Goal: Check status: Check status

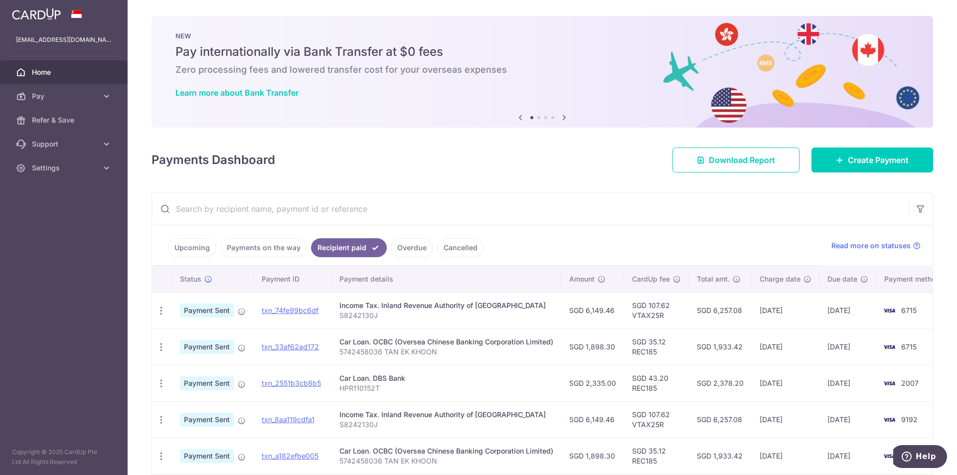
click at [460, 248] on link "Cancelled" at bounding box center [460, 247] width 47 height 19
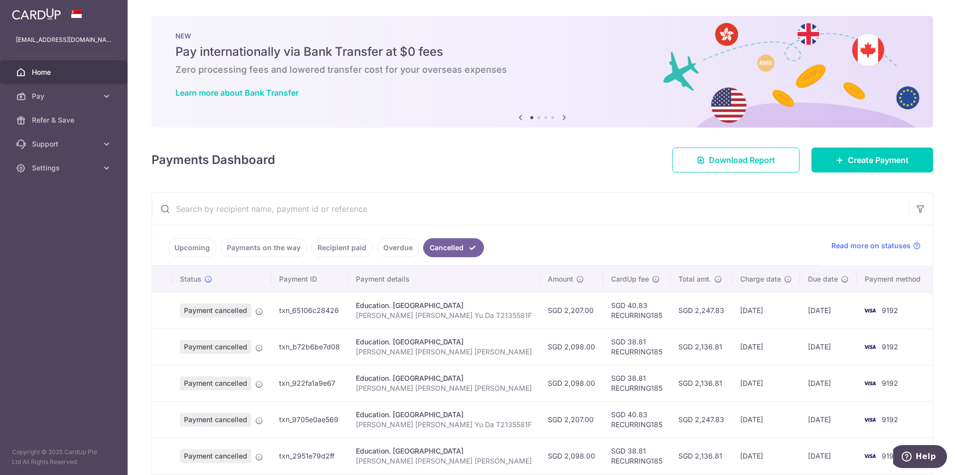
click at [399, 250] on link "Overdue" at bounding box center [398, 247] width 42 height 19
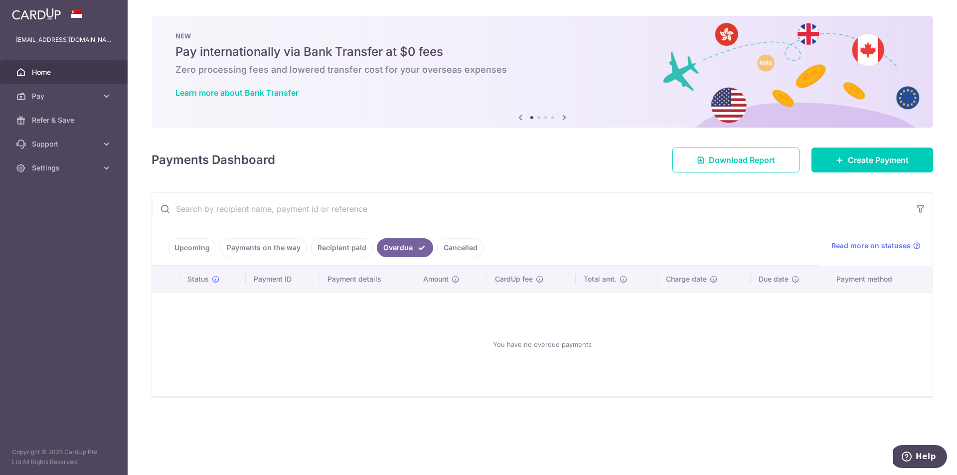
click at [338, 252] on link "Recipient paid" at bounding box center [342, 247] width 62 height 19
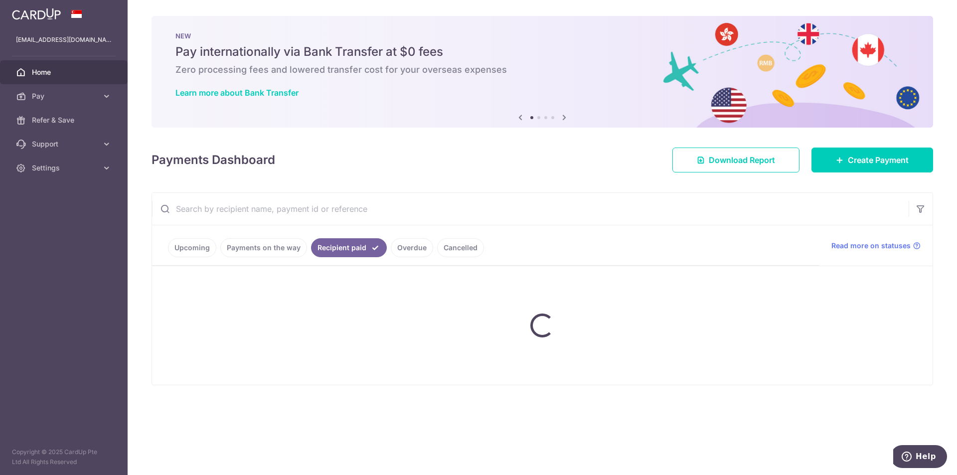
click at [271, 251] on ul "Upcoming Payments on the way Recipient paid Overdue Cancelled" at bounding box center [485, 245] width 667 height 40
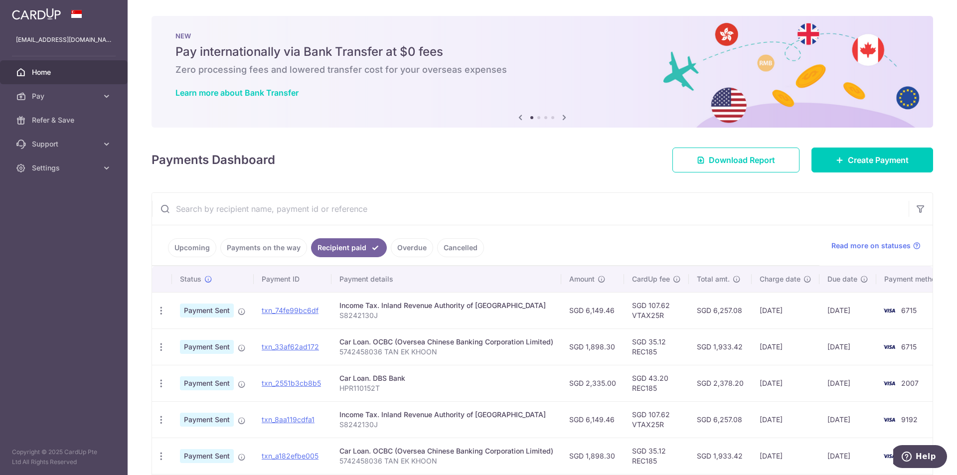
click at [279, 250] on link "Payments on the way" at bounding box center [263, 247] width 87 height 19
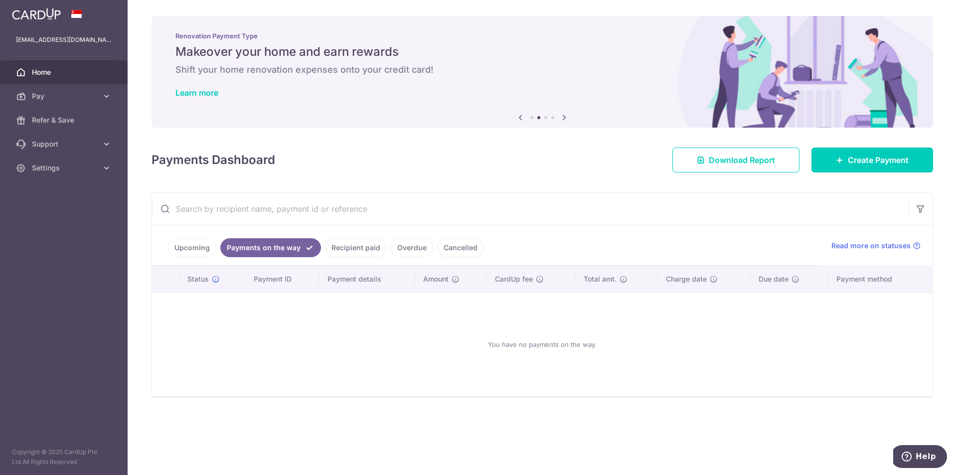
click at [197, 244] on link "Upcoming" at bounding box center [192, 247] width 48 height 19
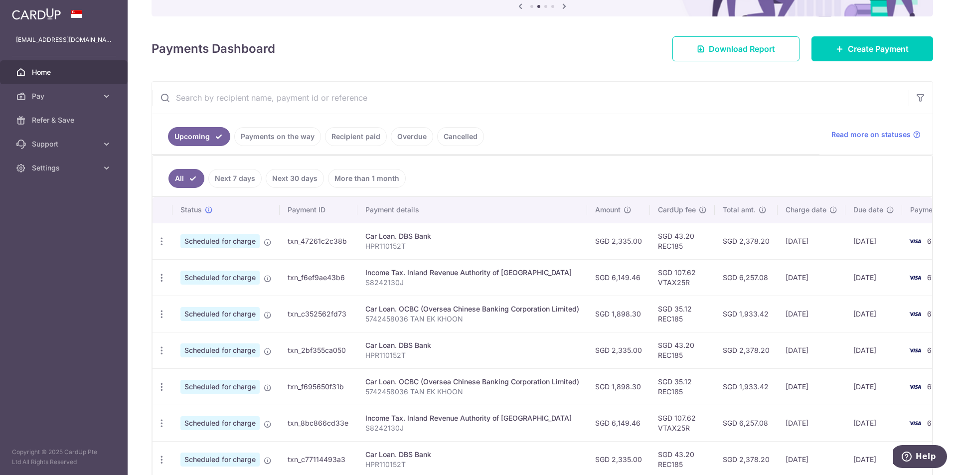
scroll to position [100, 0]
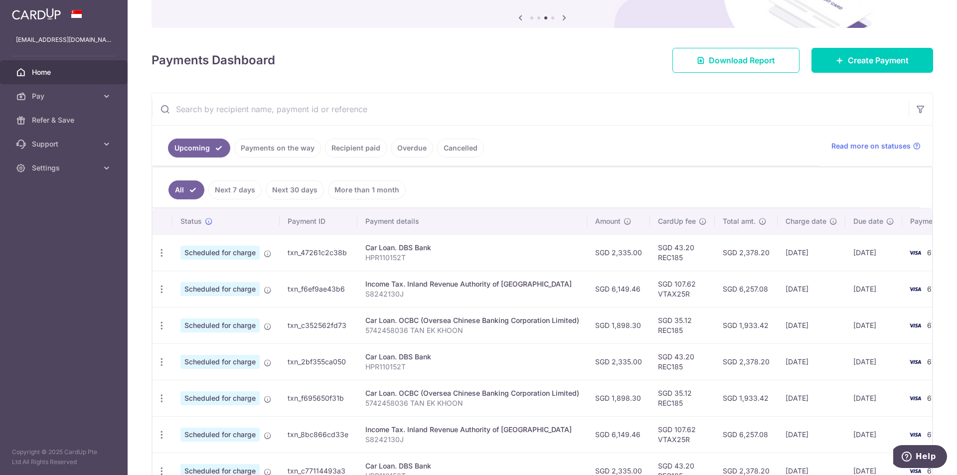
click at [248, 190] on link "Next 7 days" at bounding box center [234, 189] width 53 height 19
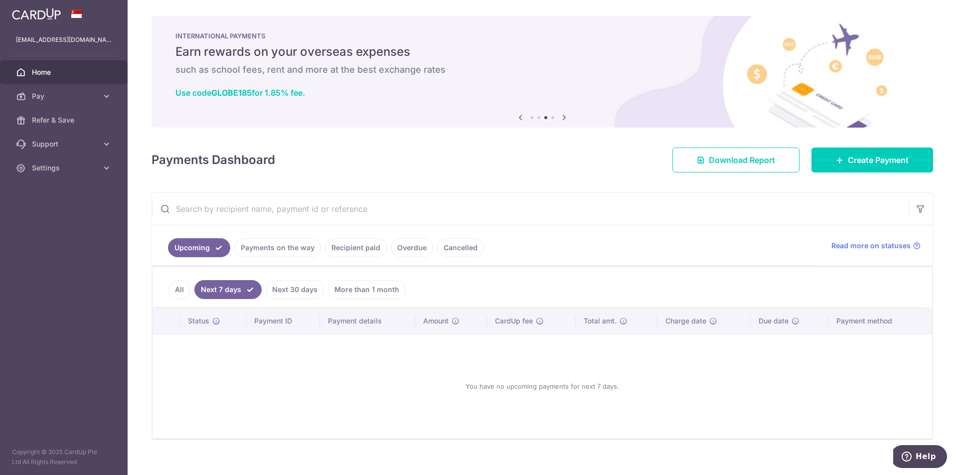
click at [183, 284] on link "All" at bounding box center [179, 289] width 22 height 19
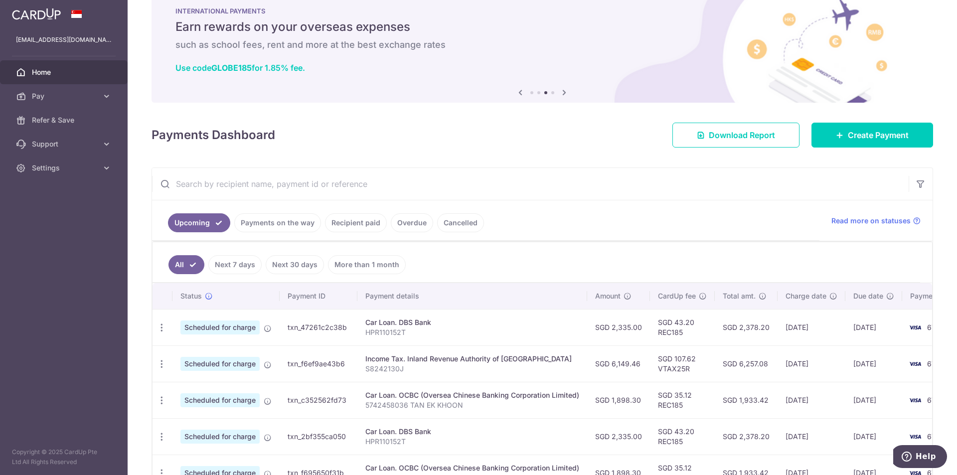
scroll to position [50, 0]
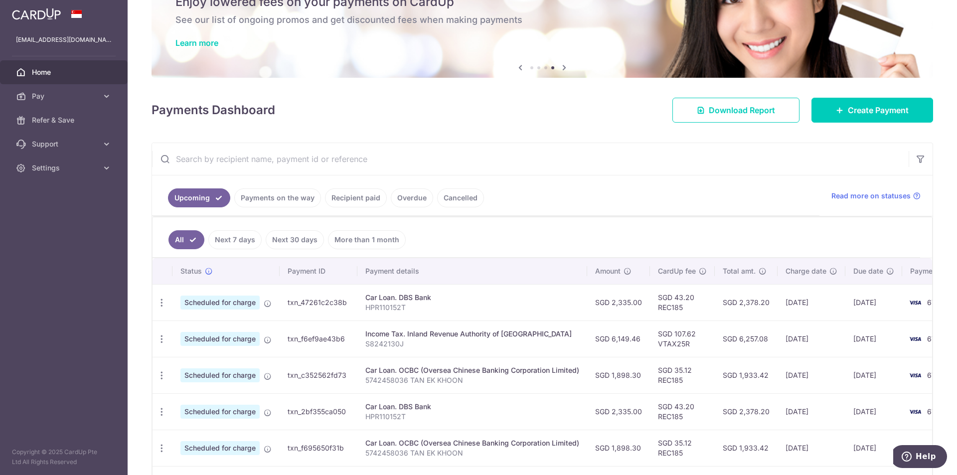
click at [364, 190] on link "Recipient paid" at bounding box center [356, 197] width 62 height 19
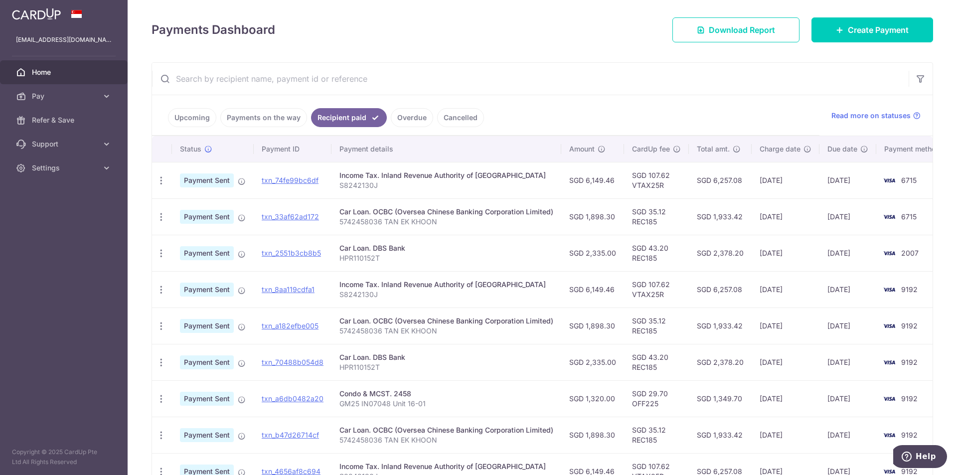
scroll to position [59, 0]
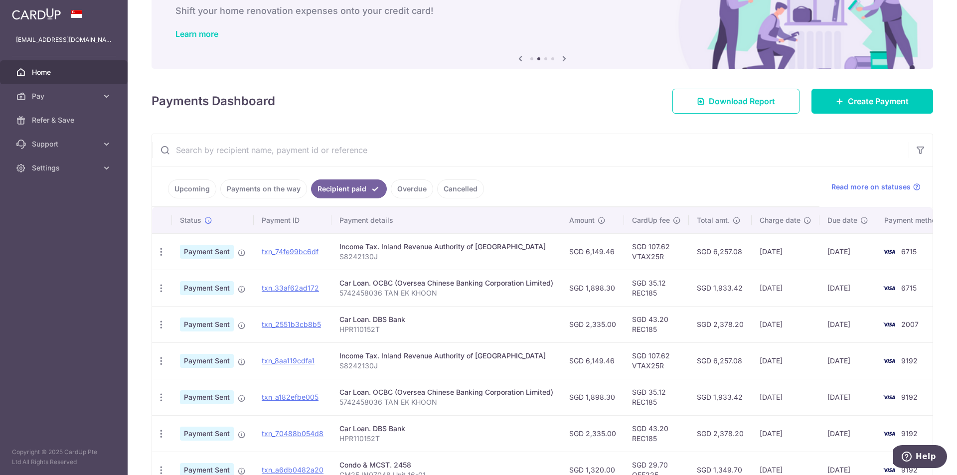
click at [318, 151] on input "text" at bounding box center [530, 150] width 756 height 32
paste input "txn_84f9c238ad9"
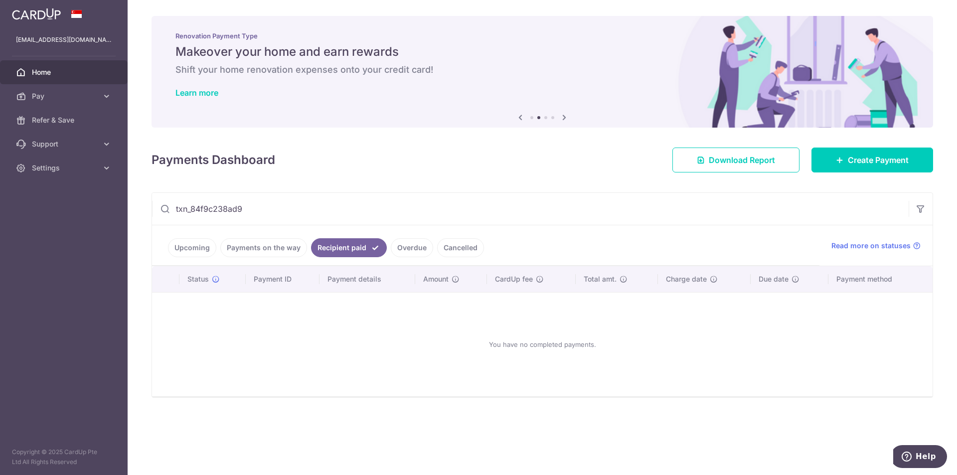
type input "txn_84f9c238ad9"
click at [196, 247] on link "Upcoming" at bounding box center [192, 247] width 48 height 19
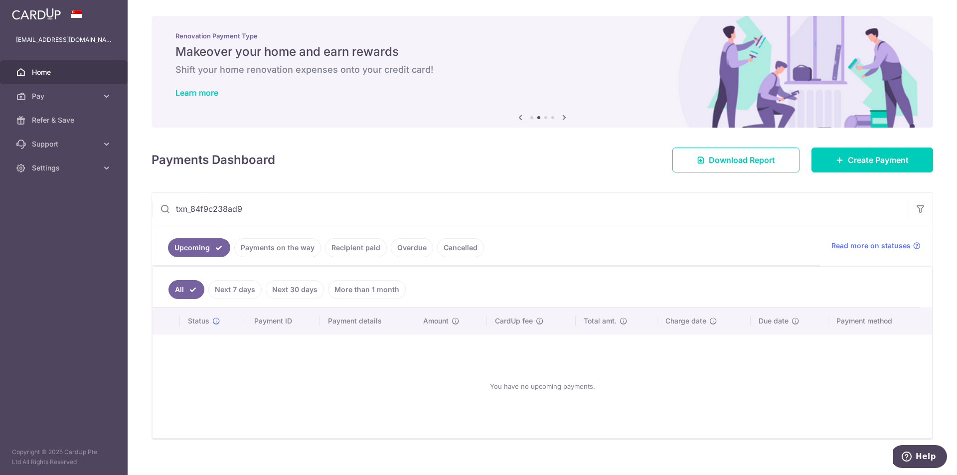
click at [269, 254] on link "Payments on the way" at bounding box center [277, 247] width 87 height 19
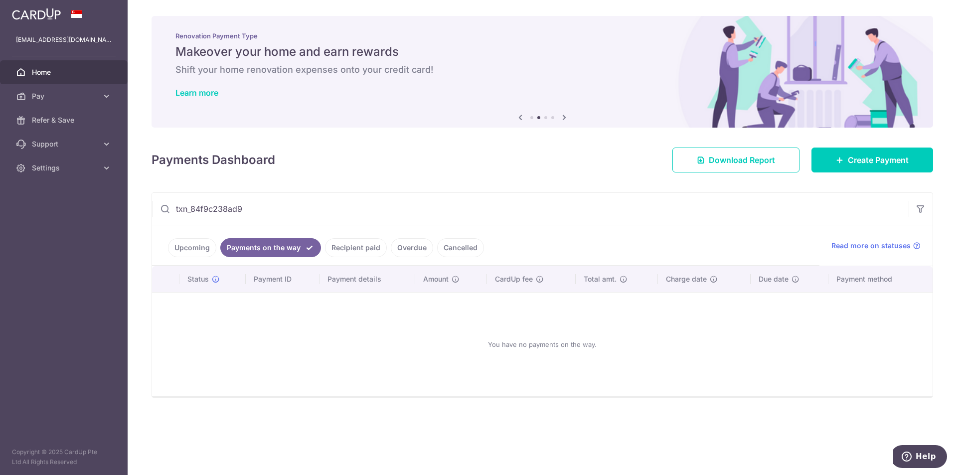
click at [373, 251] on link "Recipient paid" at bounding box center [356, 247] width 62 height 19
click at [448, 248] on link "Cancelled" at bounding box center [460, 247] width 47 height 19
click at [408, 246] on link "Overdue" at bounding box center [398, 247] width 42 height 19
click at [191, 247] on link "Upcoming" at bounding box center [192, 247] width 48 height 19
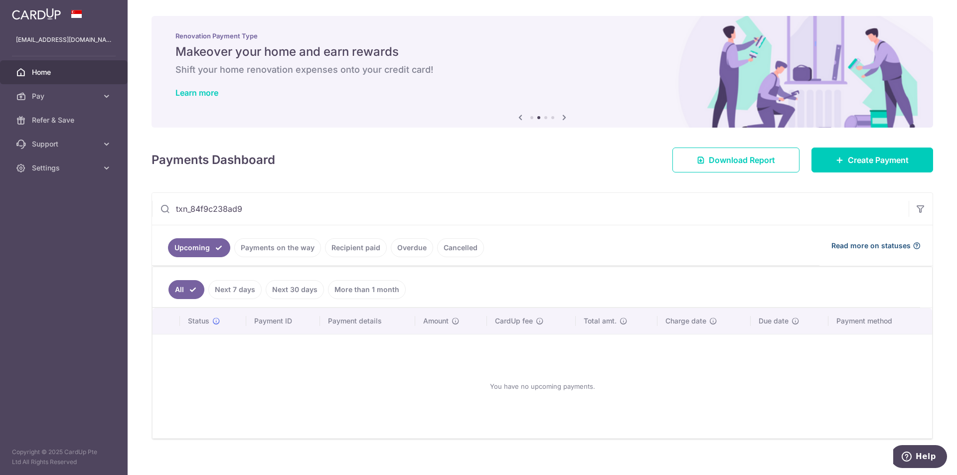
click at [875, 250] on span "Read more on statuses" at bounding box center [870, 246] width 79 height 10
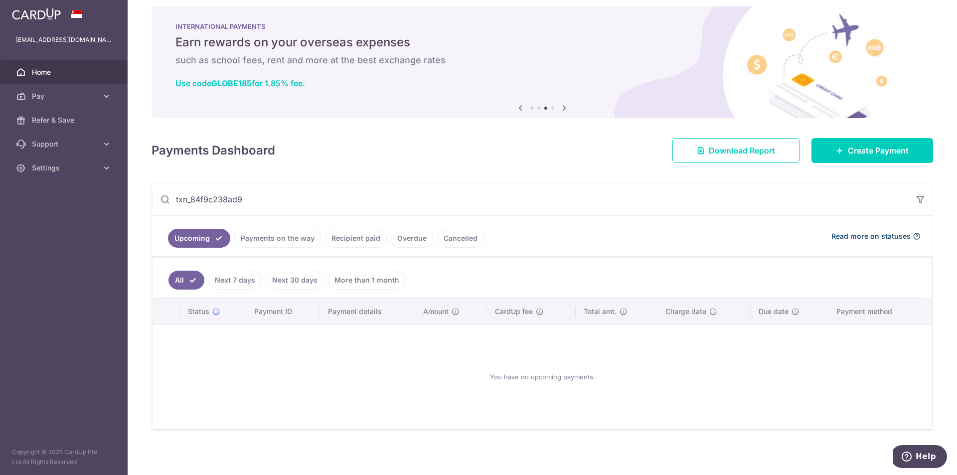
scroll to position [12, 0]
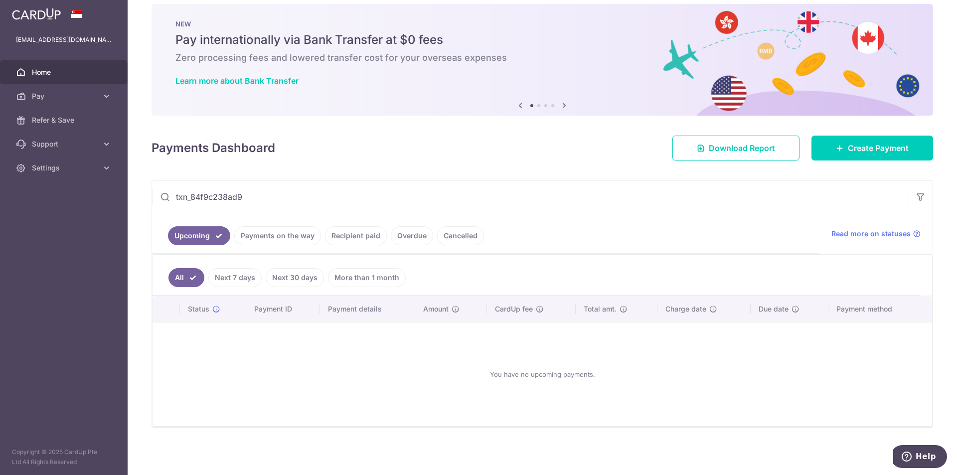
click at [194, 238] on link "Upcoming" at bounding box center [199, 235] width 62 height 19
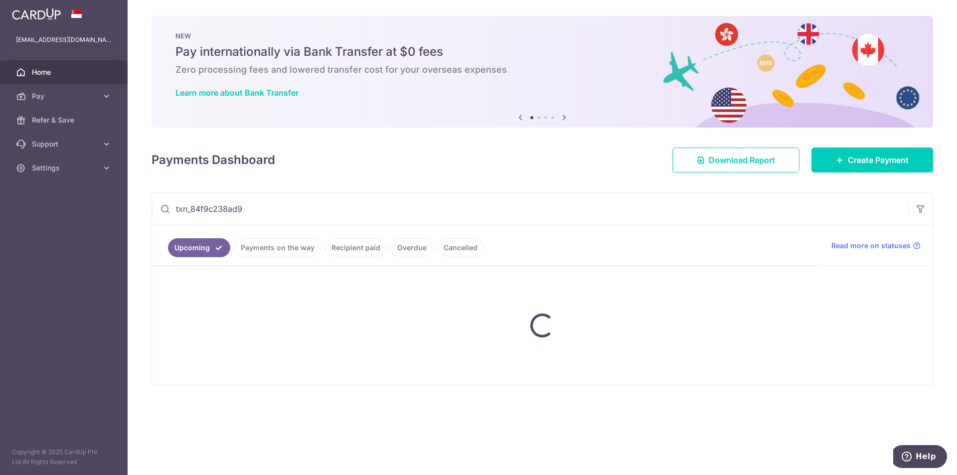
scroll to position [0, 0]
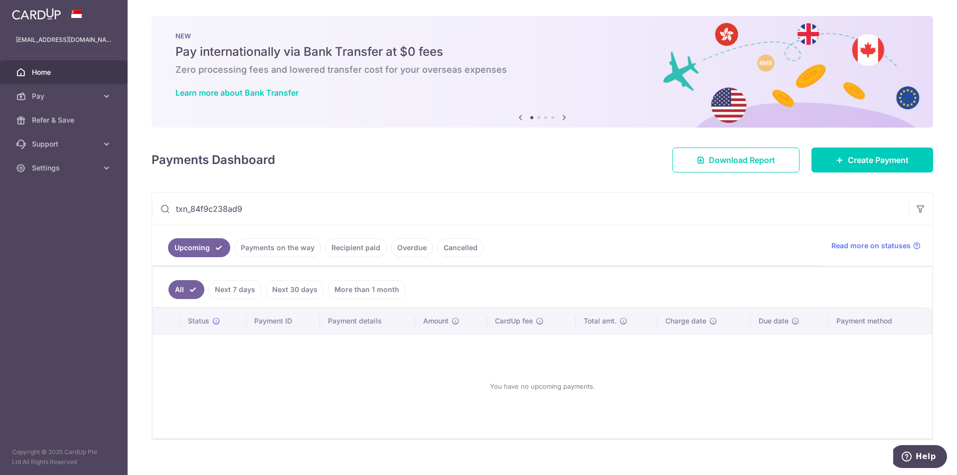
drag, startPoint x: 254, startPoint y: 207, endPoint x: 41, endPoint y: 197, distance: 212.5
click at [41, 197] on main "[EMAIL_ADDRESS][DOMAIN_NAME] Home Pay Payments Recipients Cards Refer & Save Su…" at bounding box center [478, 237] width 957 height 475
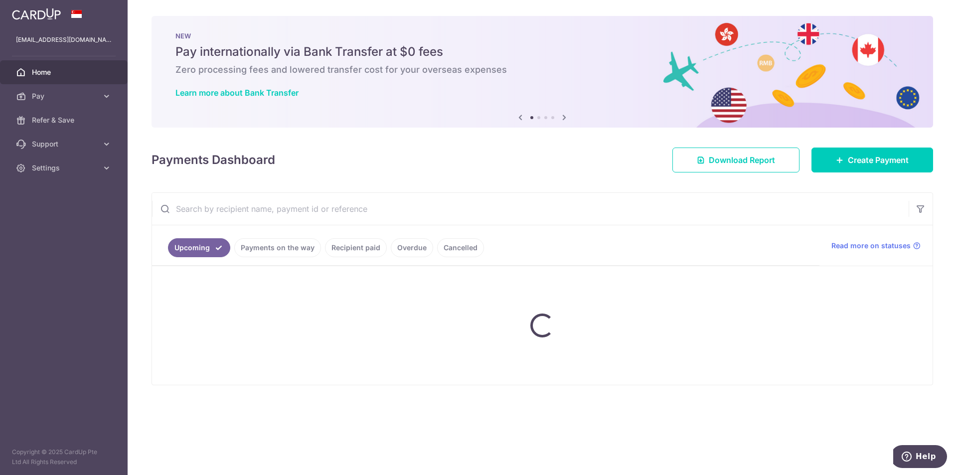
click at [266, 244] on link "Payments on the way" at bounding box center [277, 247] width 87 height 19
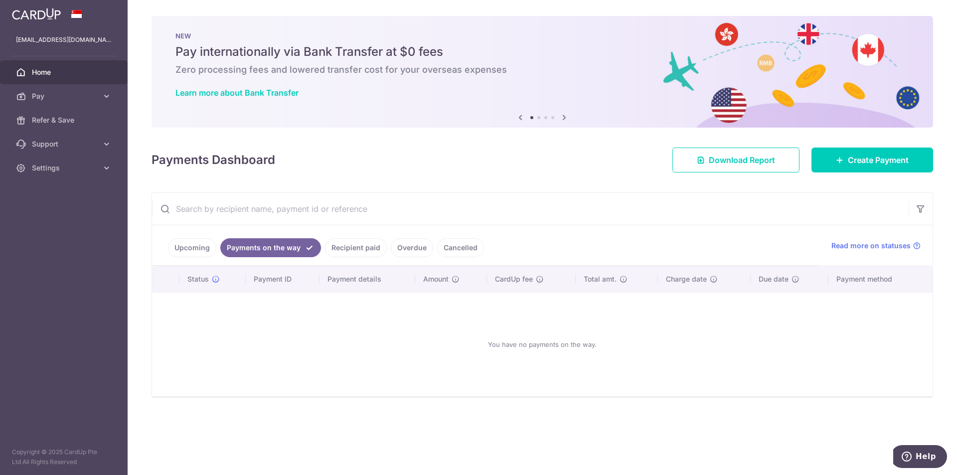
click at [355, 246] on link "Recipient paid" at bounding box center [356, 247] width 62 height 19
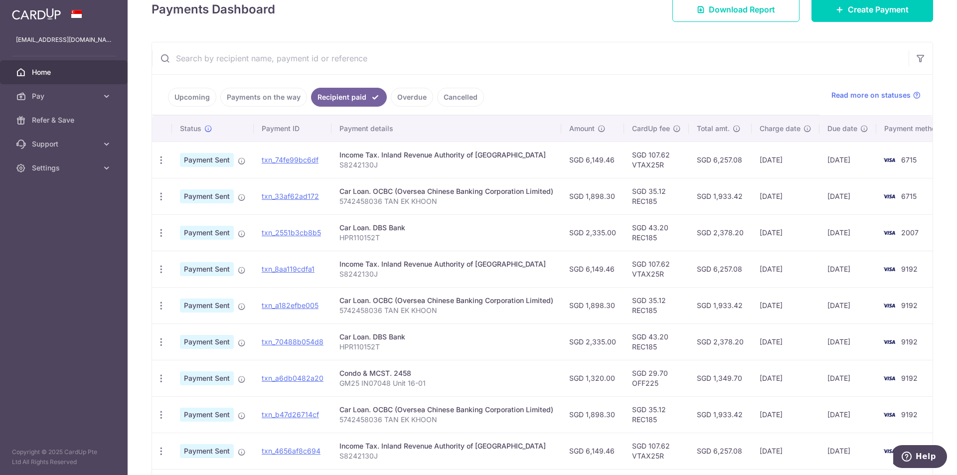
scroll to position [258, 0]
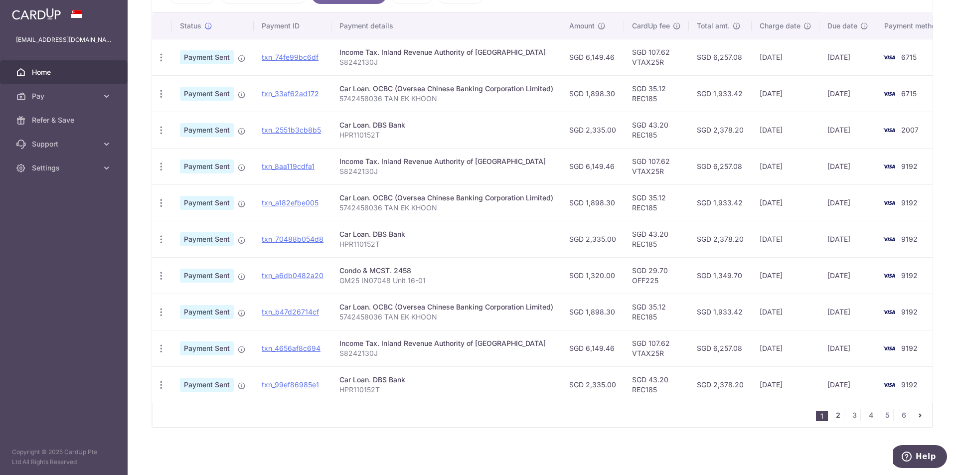
click at [835, 415] on link "2" at bounding box center [838, 415] width 12 height 12
click at [853, 414] on link "3" at bounding box center [854, 415] width 12 height 12
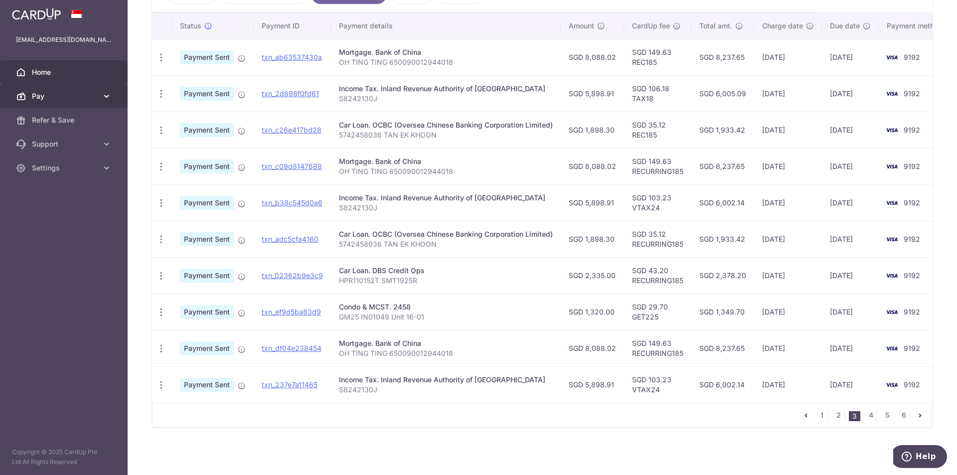
click at [43, 97] on span "Pay" at bounding box center [65, 96] width 66 height 10
click at [46, 79] on link "Home" at bounding box center [64, 72] width 128 height 24
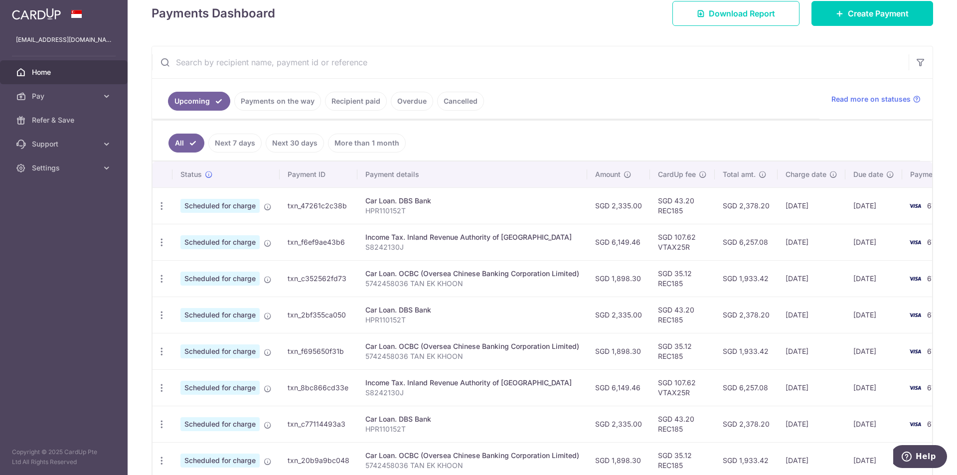
scroll to position [151, 0]
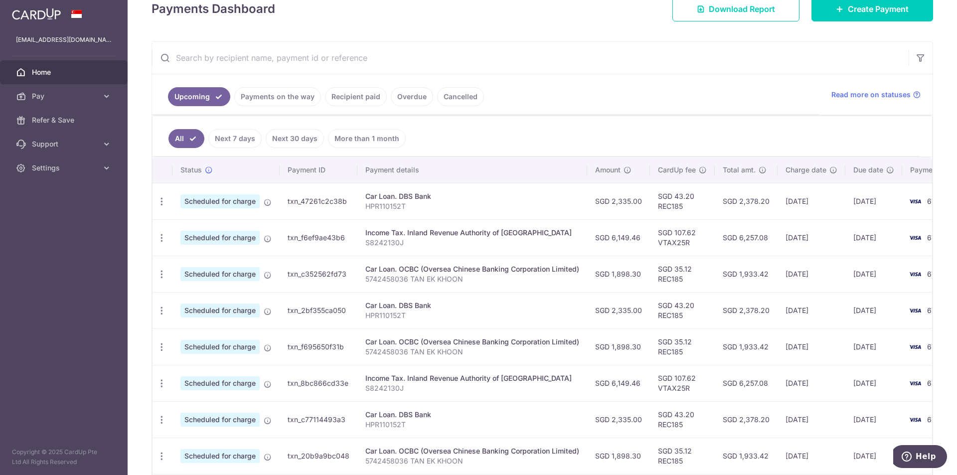
click at [242, 138] on link "Next 7 days" at bounding box center [234, 138] width 53 height 19
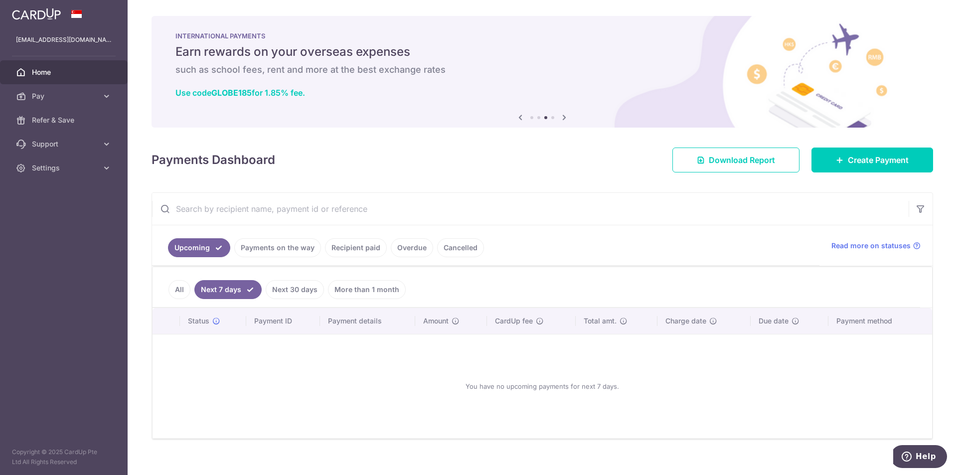
click at [340, 249] on link "Recipient paid" at bounding box center [356, 247] width 62 height 19
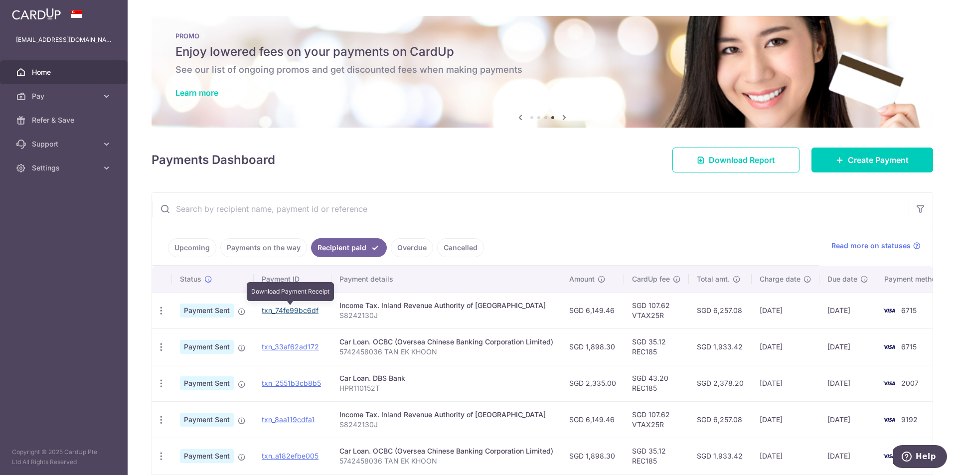
click at [298, 310] on link "txn_74fe99bc6df" at bounding box center [290, 310] width 57 height 8
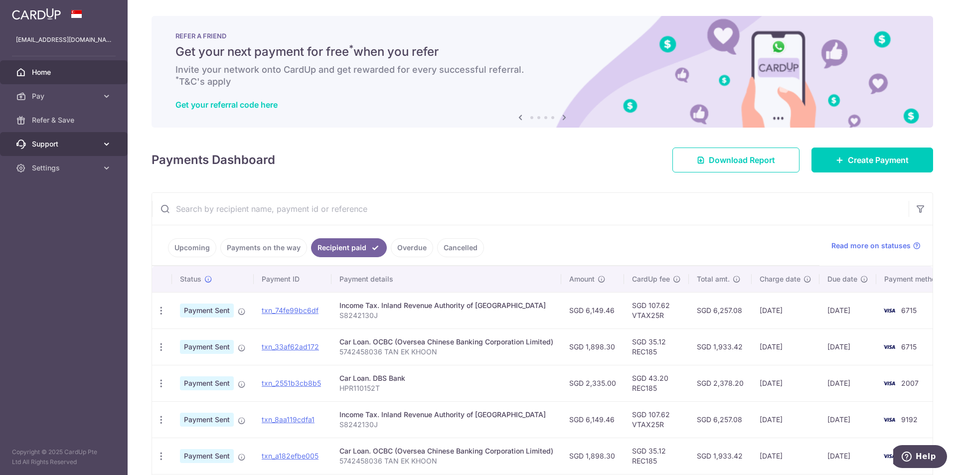
click at [70, 145] on span "Support" at bounding box center [65, 144] width 66 height 10
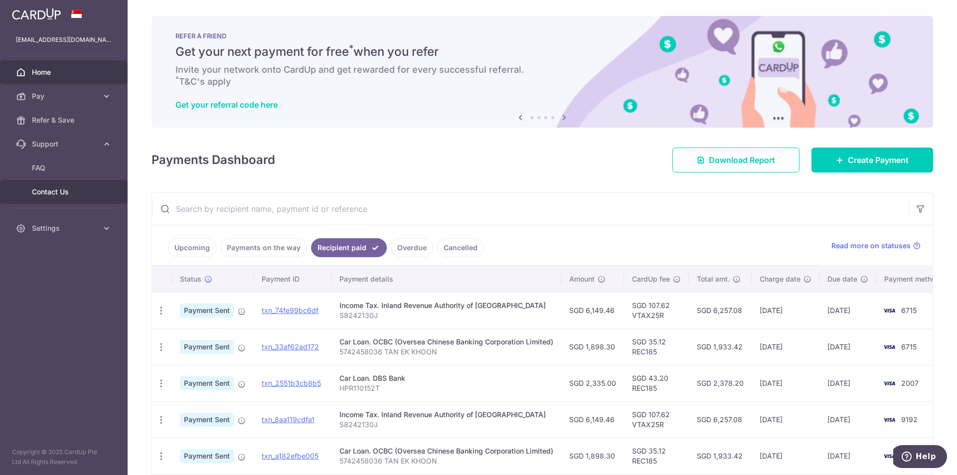
click at [82, 184] on link "Contact Us" at bounding box center [64, 192] width 128 height 24
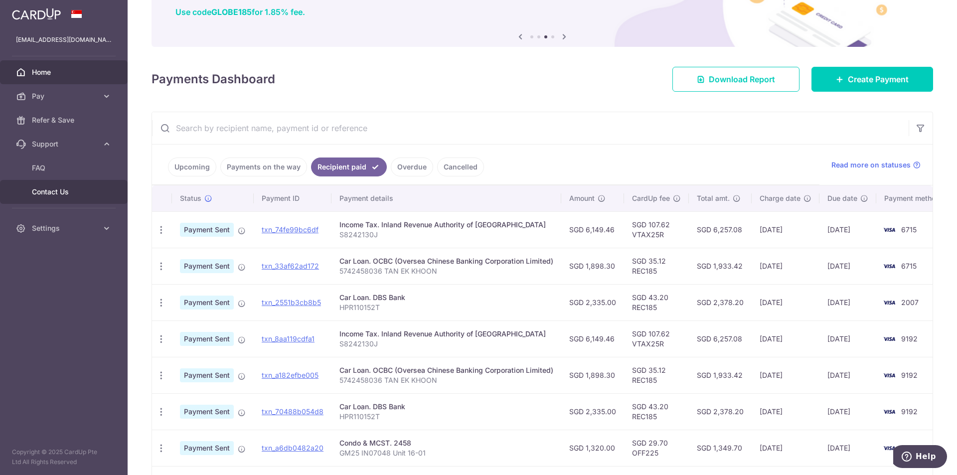
scroll to position [50, 0]
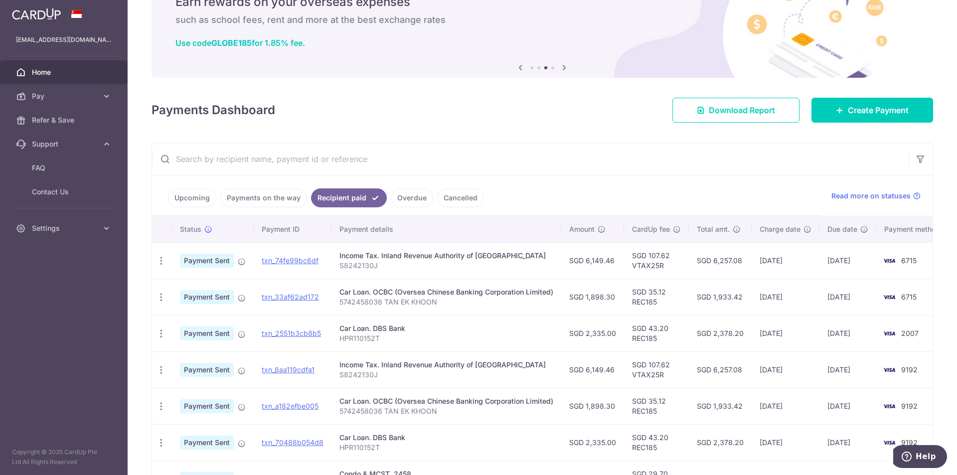
click at [278, 158] on input "text" at bounding box center [530, 159] width 756 height 32
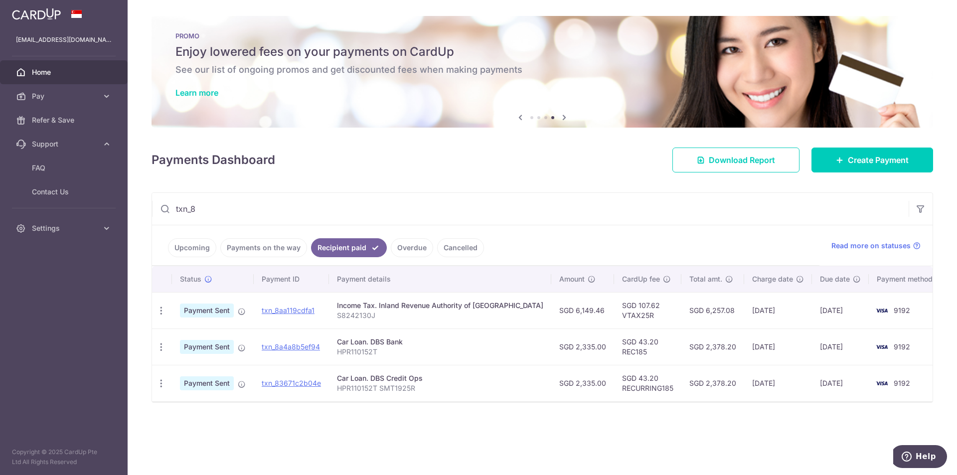
type input "txn_8"
